Goal: Ask a question

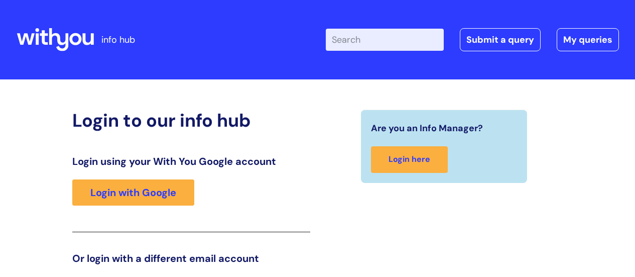
scroll to position [153, 0]
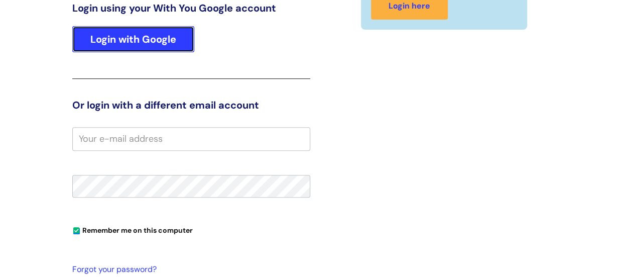
click at [145, 47] on link "Login with Google" at bounding box center [133, 39] width 122 height 26
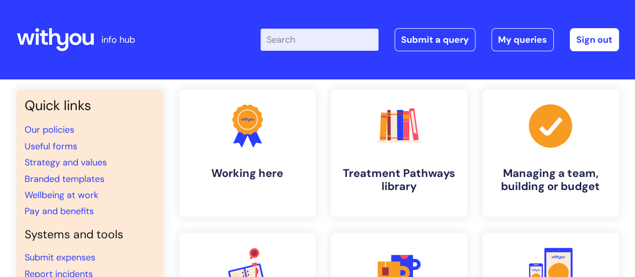
click at [343, 46] on input "Enter your search term here..." at bounding box center [320, 40] width 118 height 22
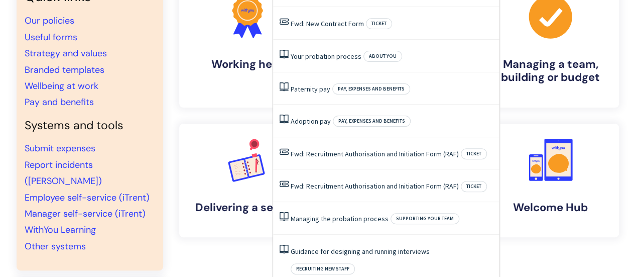
scroll to position [50, 0]
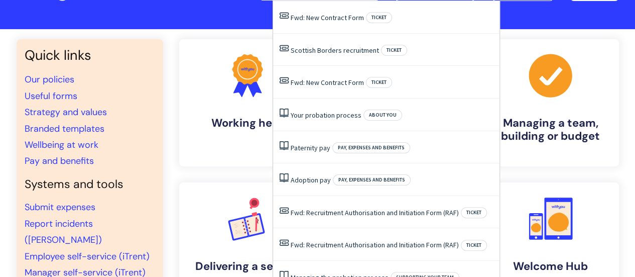
type input "second employmen"
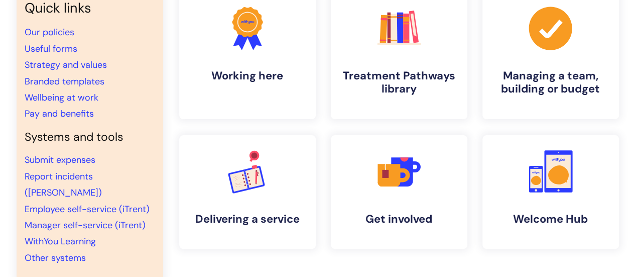
scroll to position [100, 0]
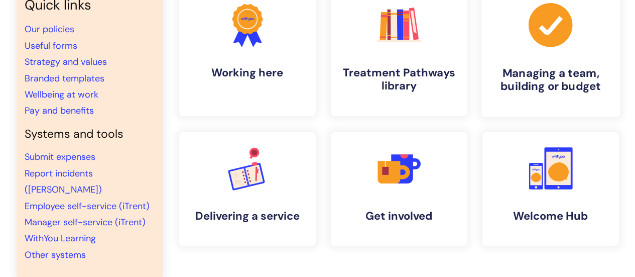
click at [576, 66] on h4 "Managing a team, building or budget" at bounding box center [550, 79] width 122 height 27
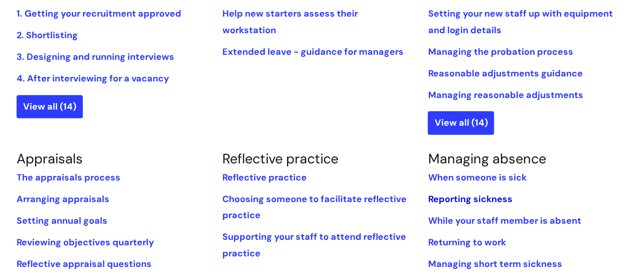
scroll to position [351, 0]
